Goal: Information Seeking & Learning: Learn about a topic

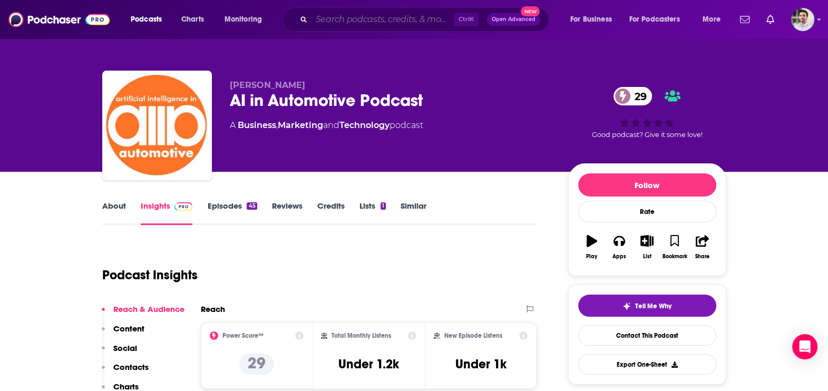
click at [340, 14] on input "Search podcasts, credits, & more..." at bounding box center [383, 19] width 142 height 17
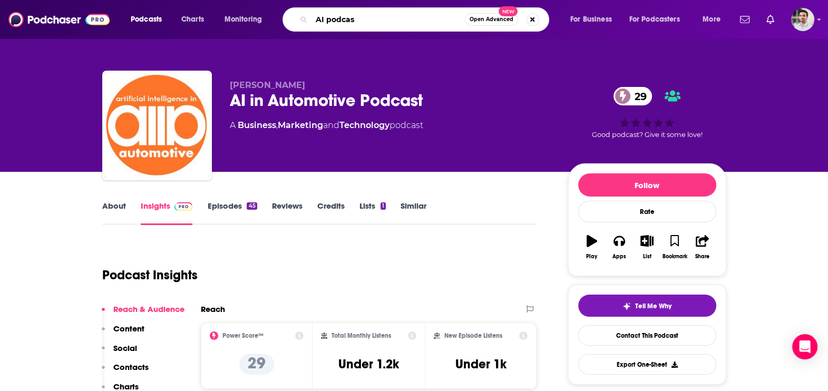
type input "AI podcast"
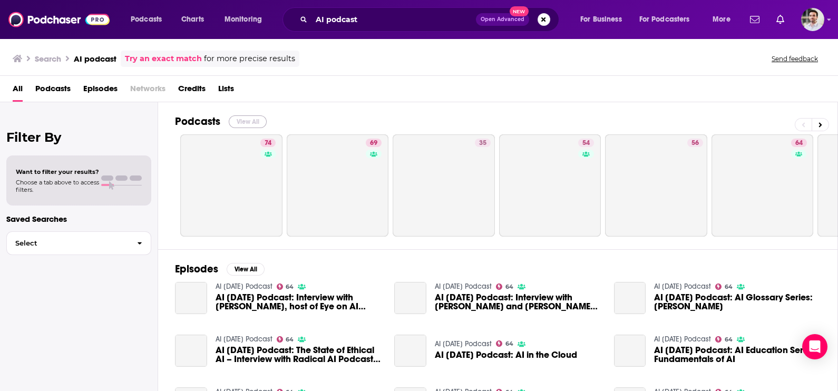
click at [253, 121] on button "View All" at bounding box center [248, 121] width 38 height 13
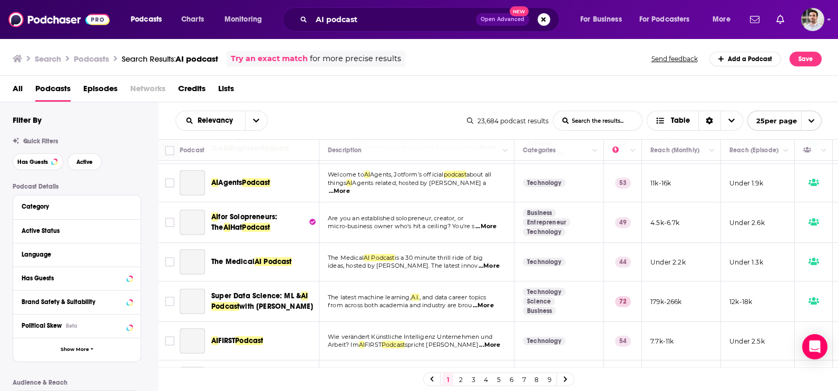
scroll to position [571, 0]
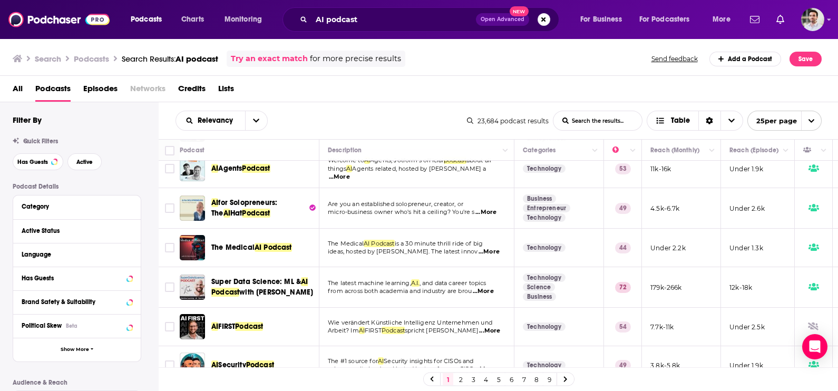
click at [524, 379] on link "7" at bounding box center [524, 379] width 11 height 13
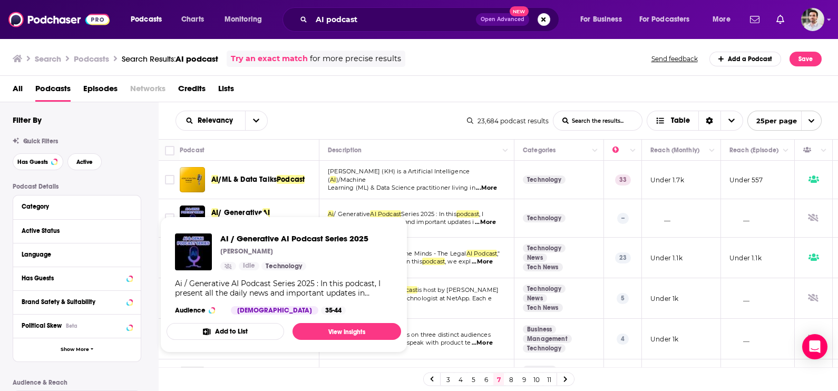
drag, startPoint x: 243, startPoint y: 211, endPoint x: 692, endPoint y: 89, distance: 465.1
click at [692, 89] on div "All Podcasts Episodes Networks Credits Lists" at bounding box center [422, 91] width 818 height 22
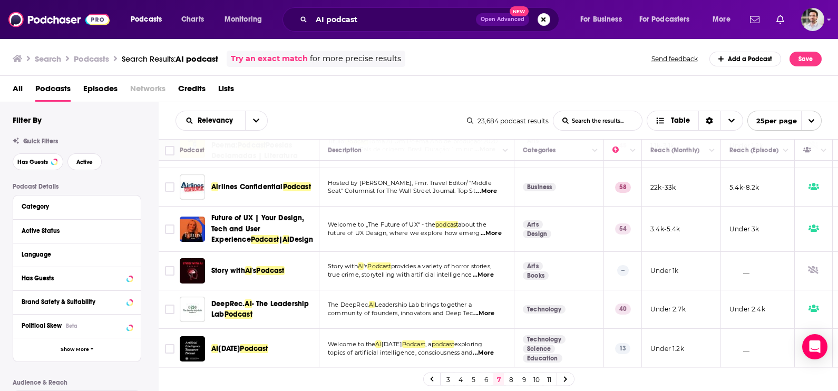
scroll to position [291, 0]
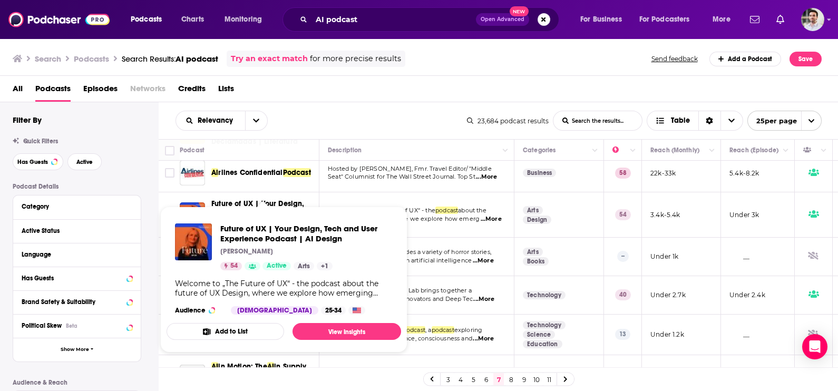
drag, startPoint x: 250, startPoint y: 203, endPoint x: 144, endPoint y: 170, distance: 110.4
click at [144, 170] on div "Has Guests Active" at bounding box center [86, 161] width 146 height 17
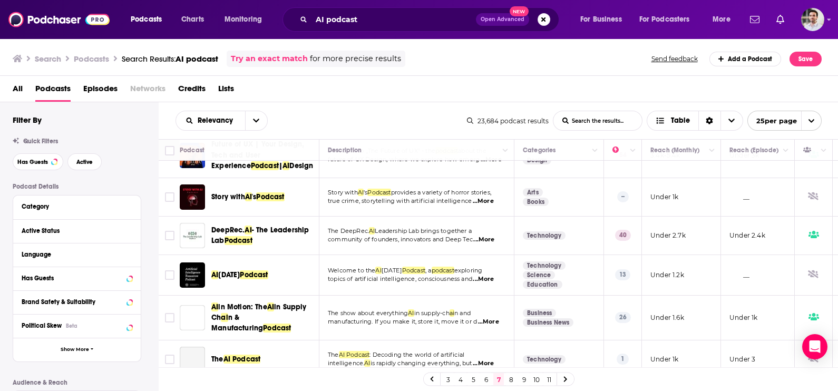
scroll to position [355, 0]
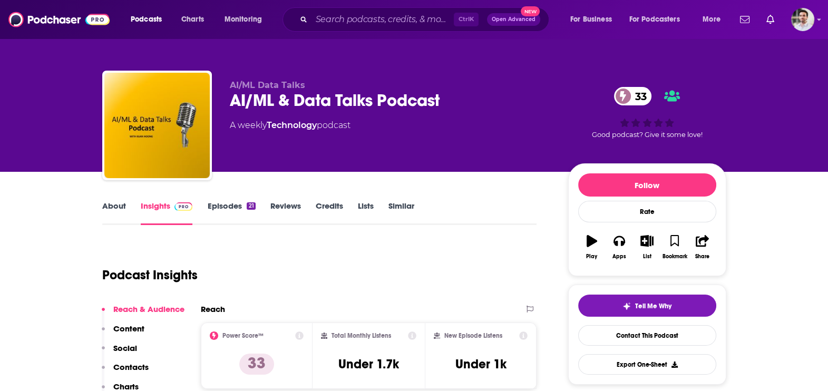
click at [142, 367] on p "Contacts" at bounding box center [130, 367] width 35 height 10
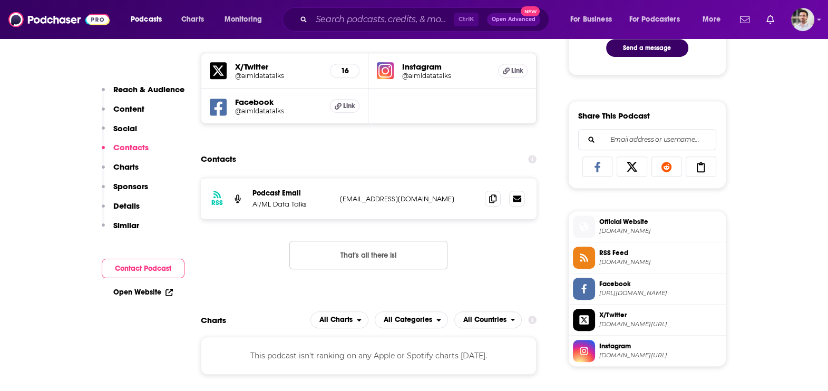
scroll to position [601, 0]
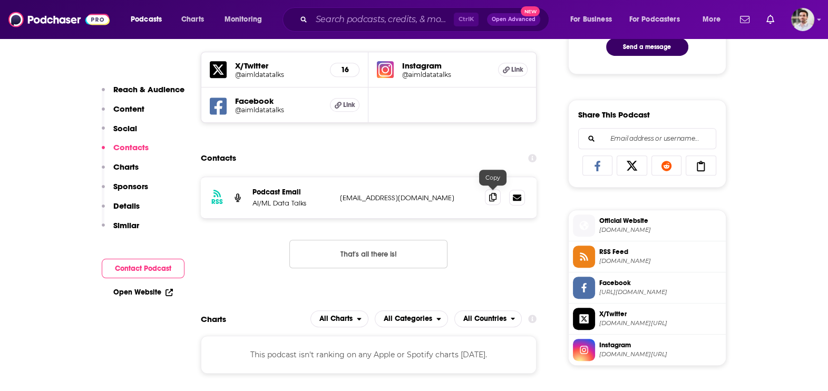
click at [488, 197] on span at bounding box center [493, 197] width 16 height 16
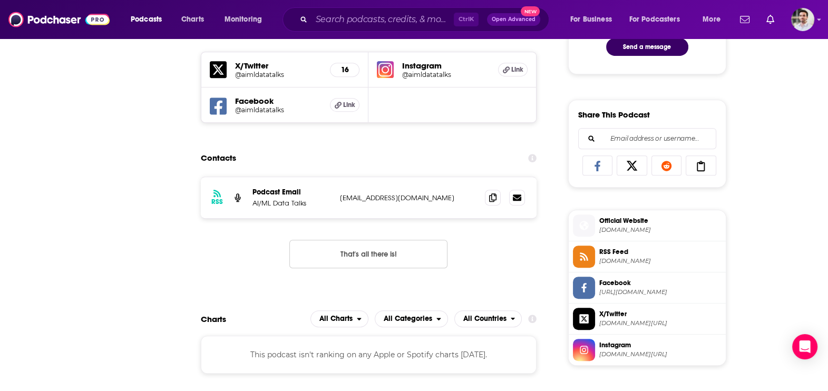
scroll to position [43, 0]
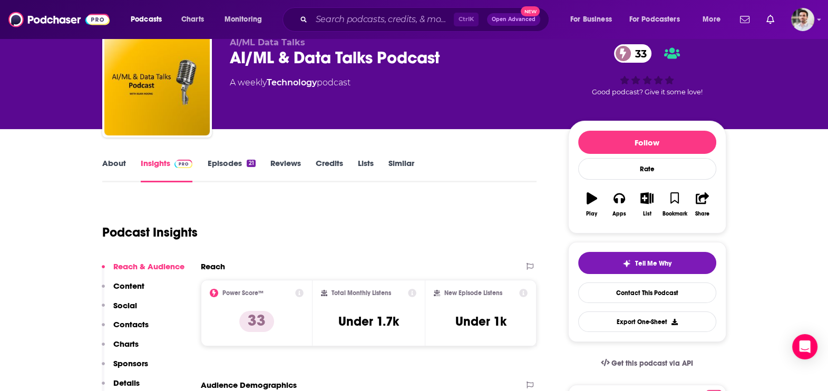
click at [124, 163] on link "About" at bounding box center [114, 170] width 24 height 24
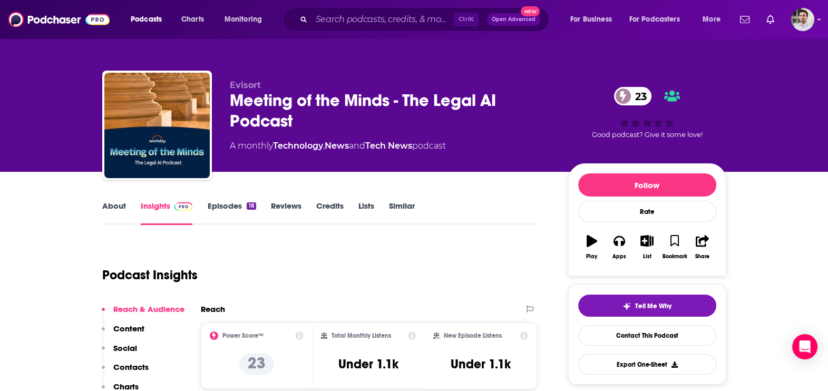
click at [137, 362] on p "Contacts" at bounding box center [130, 367] width 35 height 10
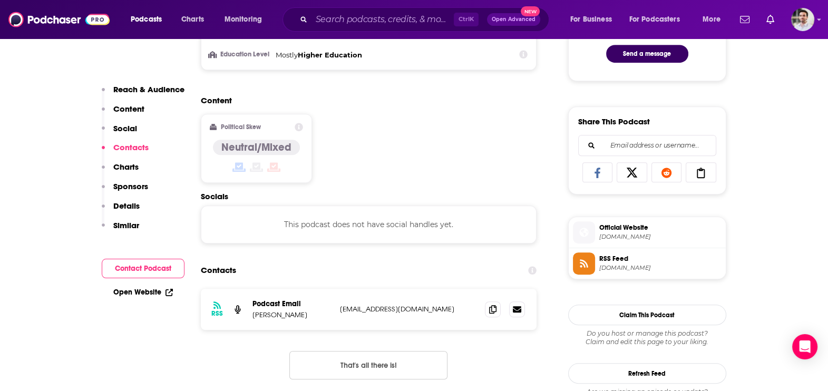
scroll to position [706, 0]
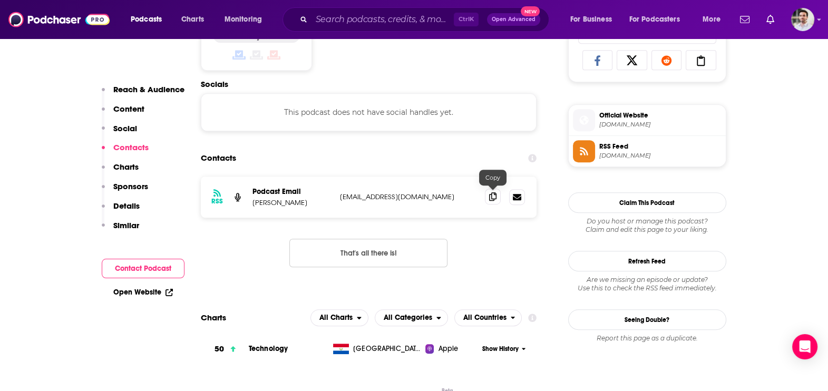
click at [491, 195] on icon at bounding box center [492, 196] width 7 height 8
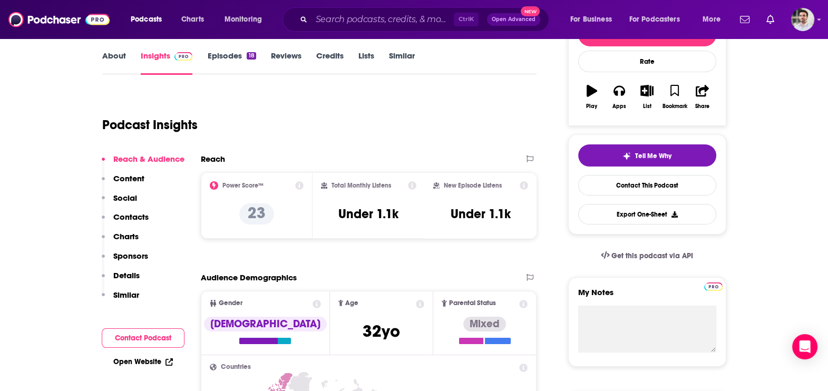
scroll to position [0, 0]
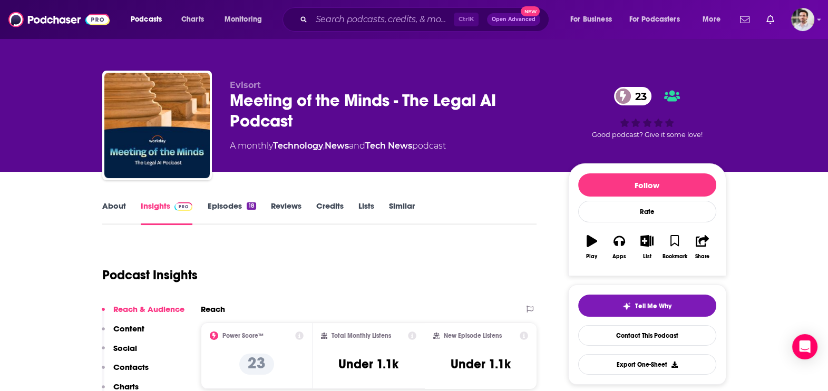
click at [111, 220] on link "About" at bounding box center [114, 213] width 24 height 24
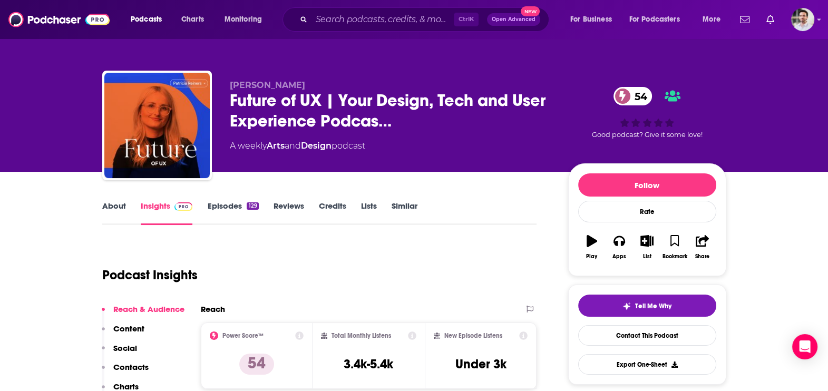
click at [127, 371] on p "Contacts" at bounding box center [130, 367] width 35 height 10
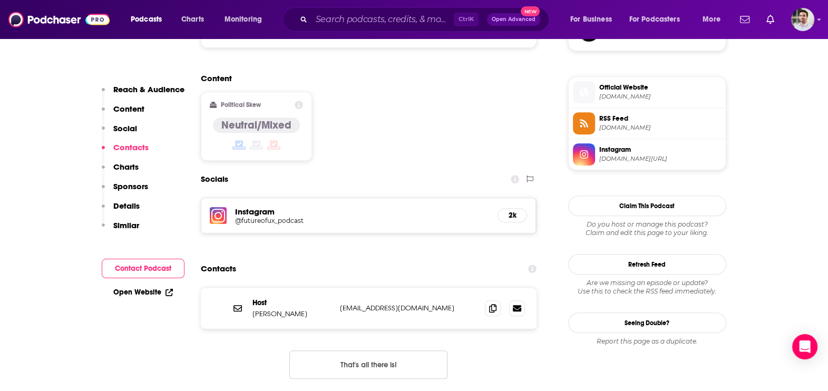
scroll to position [867, 0]
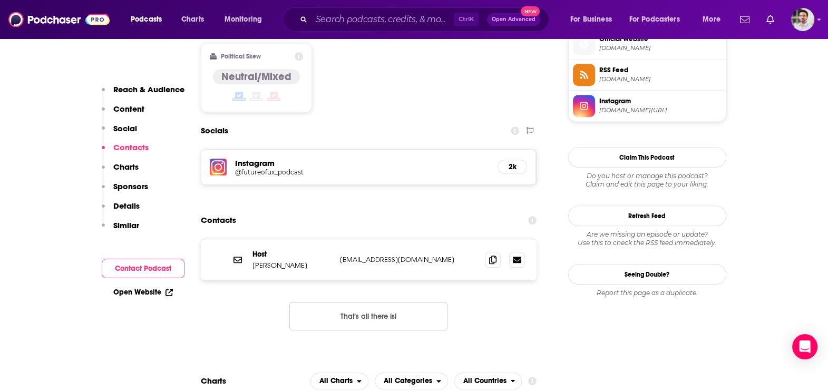
click at [494, 239] on div "Host Patricia Reiners hello@patriciareiners.de hello@patriciareiners.de" at bounding box center [369, 259] width 336 height 41
click at [486, 252] on span at bounding box center [493, 260] width 16 height 16
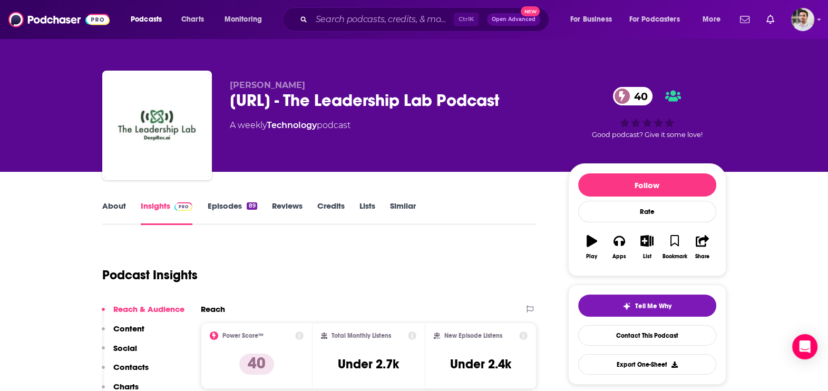
click at [136, 369] on p "Contacts" at bounding box center [130, 367] width 35 height 10
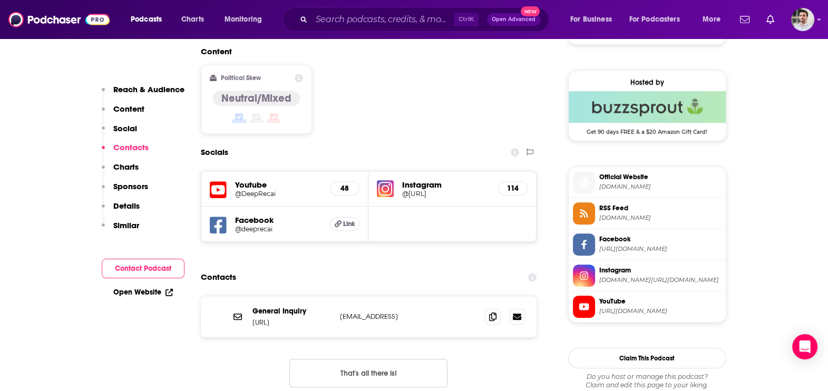
scroll to position [891, 0]
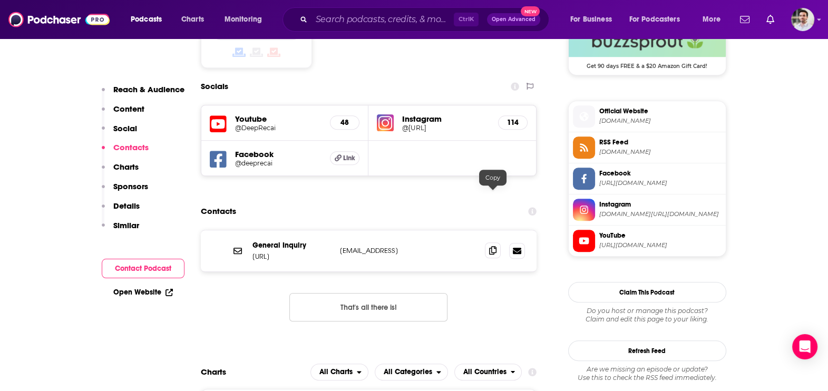
click at [498, 243] on span at bounding box center [493, 251] width 16 height 16
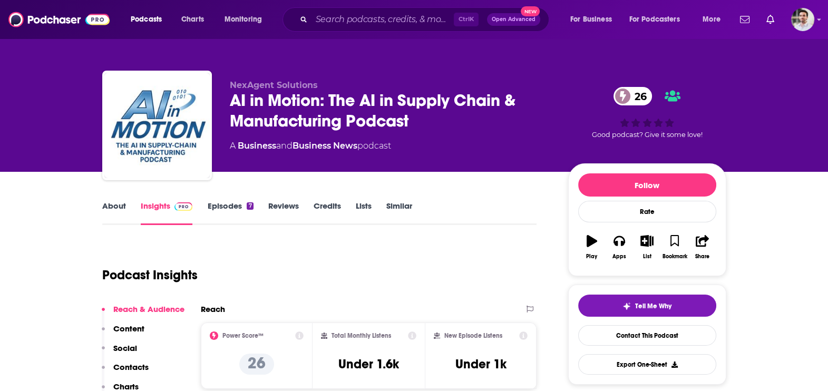
click at [124, 210] on link "About" at bounding box center [114, 213] width 24 height 24
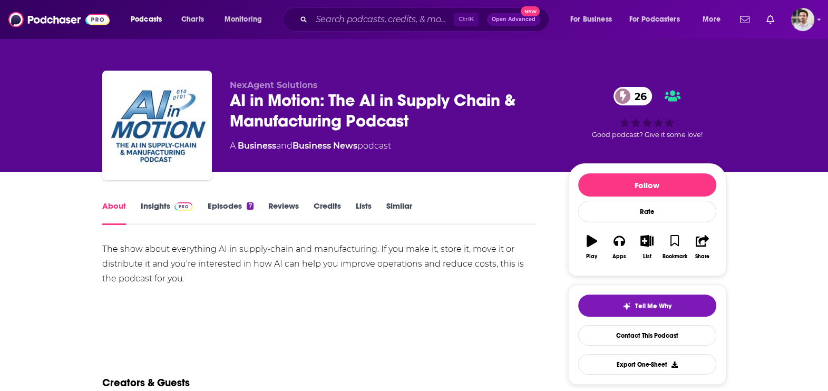
click at [149, 205] on link "Insights" at bounding box center [167, 213] width 52 height 24
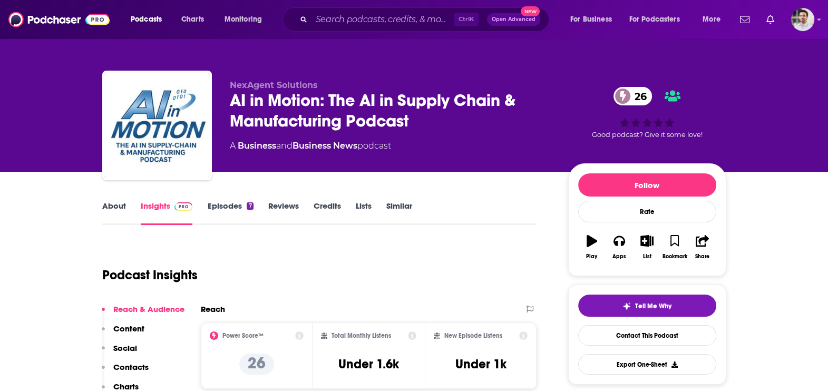
scroll to position [342, 0]
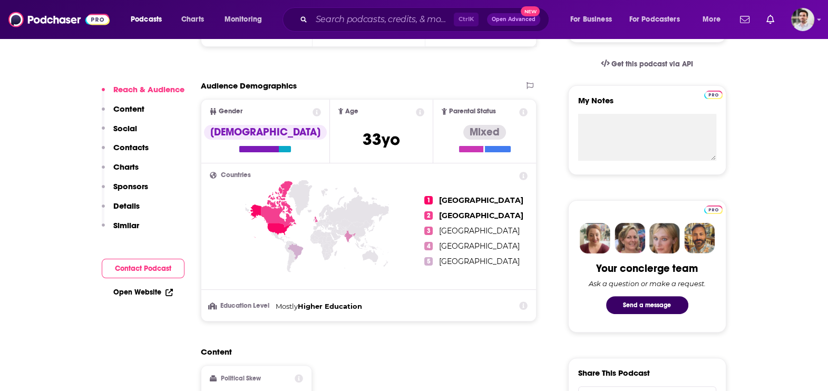
click at [134, 153] on button "Contacts" at bounding box center [125, 152] width 47 height 20
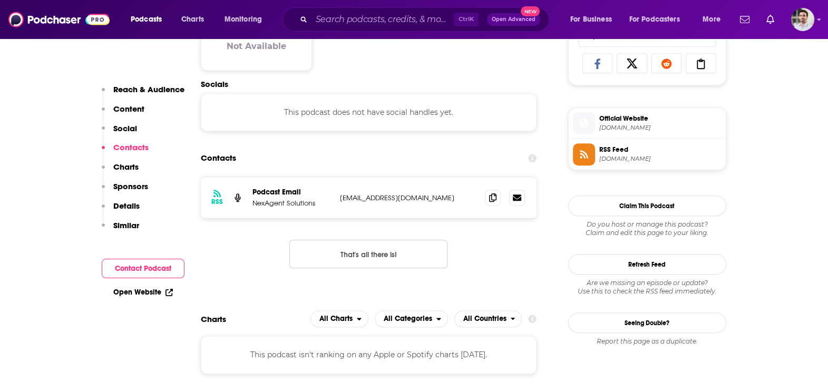
scroll to position [703, 0]
click at [495, 200] on span at bounding box center [493, 197] width 16 height 16
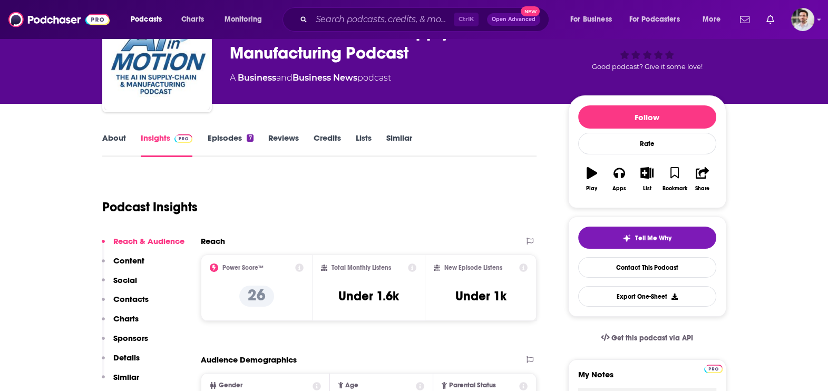
scroll to position [61, 0]
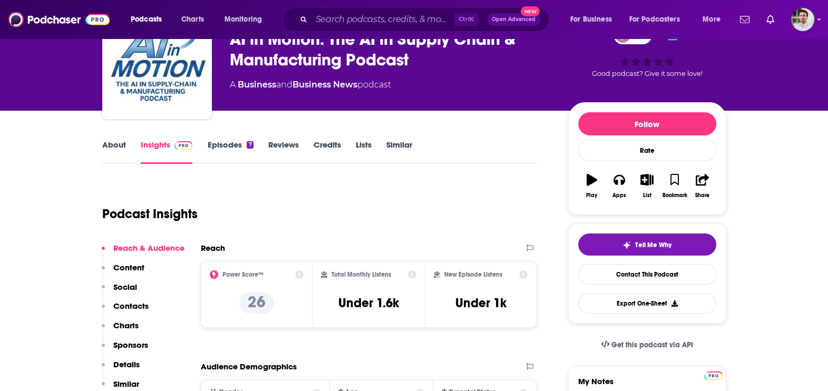
click at [219, 142] on link "Episodes 7" at bounding box center [230, 152] width 46 height 24
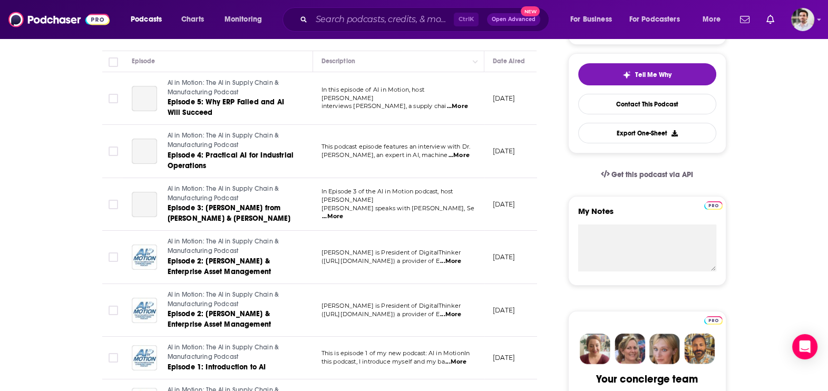
scroll to position [239, 0]
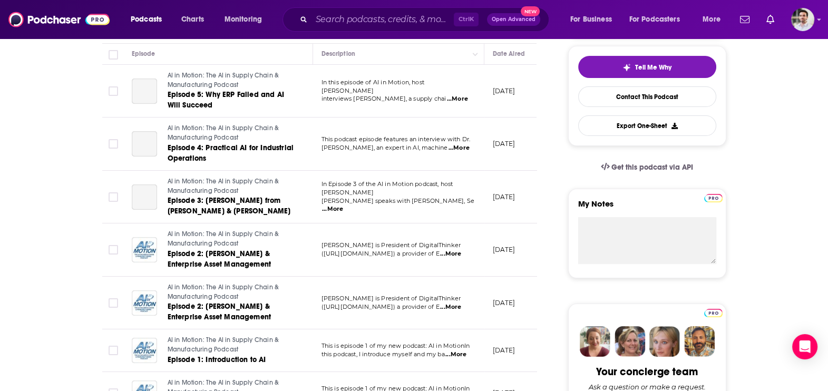
click at [461, 354] on span "...More" at bounding box center [456, 355] width 21 height 8
